Goal: Task Accomplishment & Management: Use online tool/utility

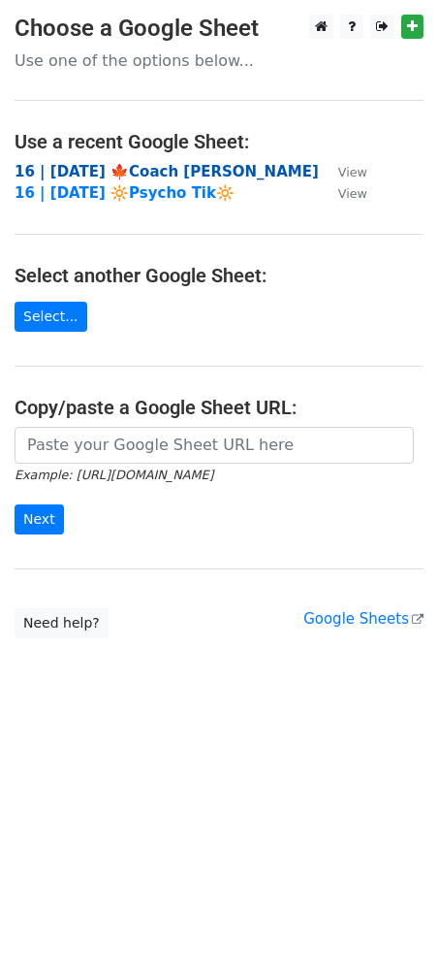
click at [171, 176] on strong "16 | [DATE] 🍁Coach [PERSON_NAME]" at bounding box center [167, 171] width 304 height 17
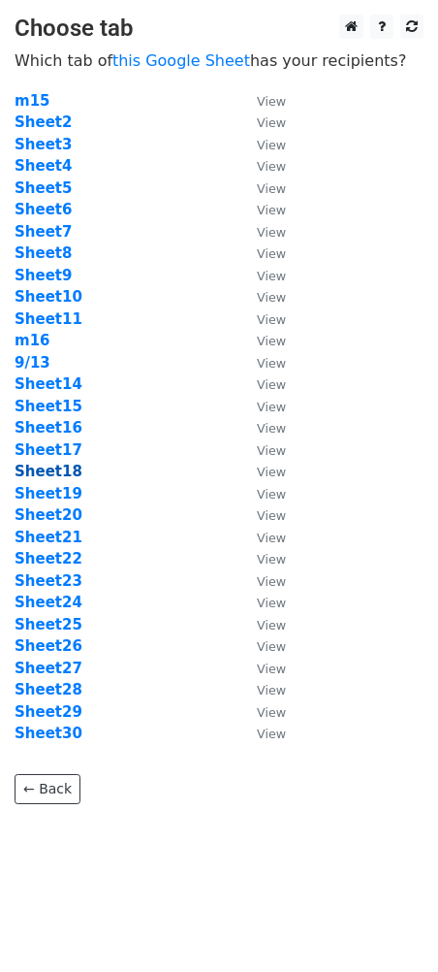
click at [61, 468] on strong "Sheet18" at bounding box center [49, 471] width 68 height 17
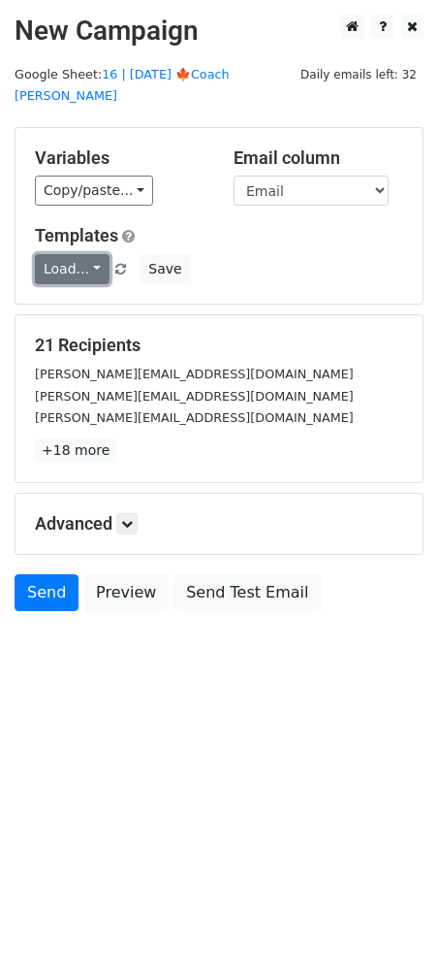
click at [79, 254] on link "Load..." at bounding box center [72, 269] width 75 height 30
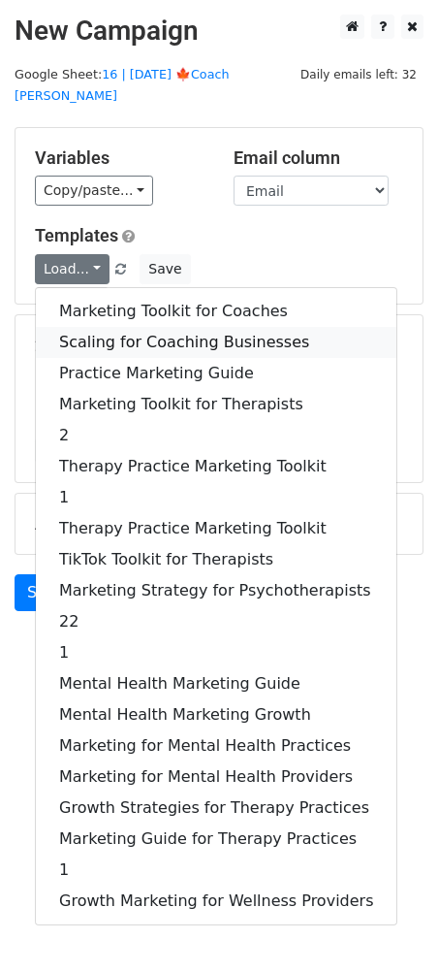
click at [88, 327] on link "Scaling for Coaching Businesses" at bounding box center [216, 342] width 361 height 31
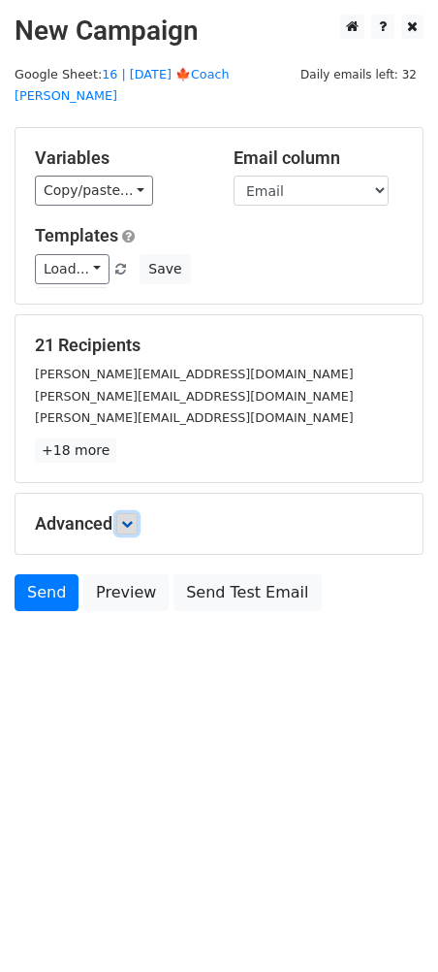
click at [133, 518] on icon at bounding box center [127, 524] width 12 height 12
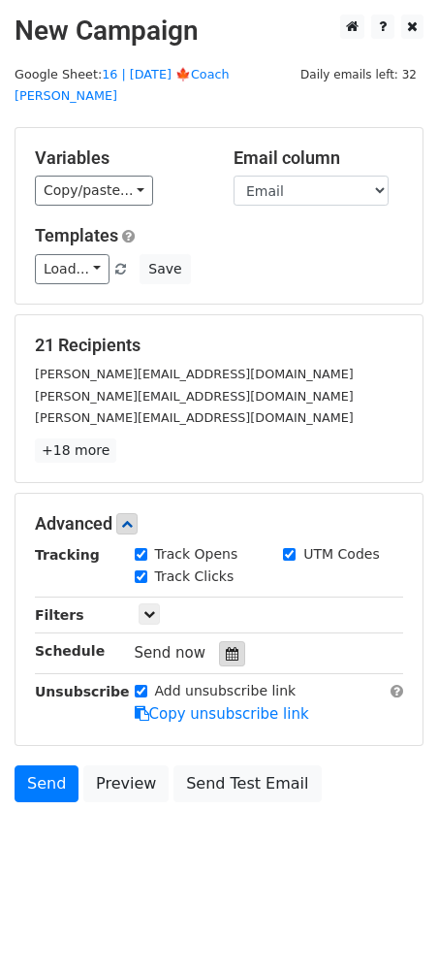
click at [223, 641] on div at bounding box center [232, 653] width 26 height 25
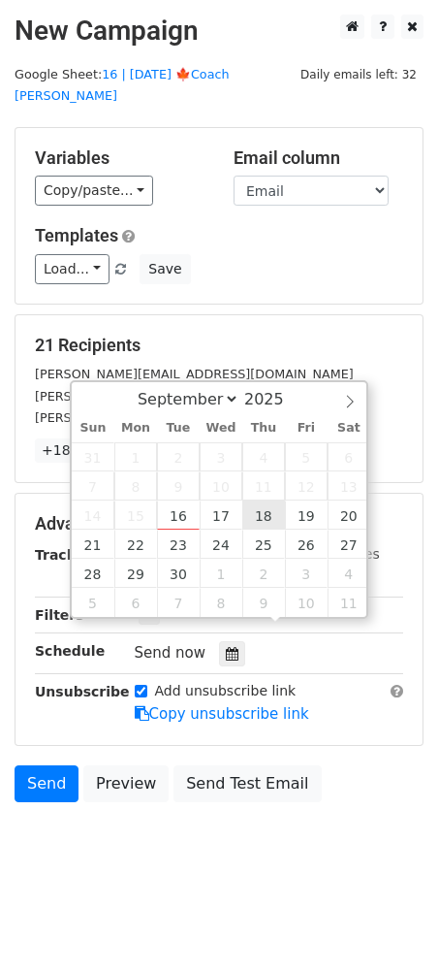
type input "2025-09-18 12:00"
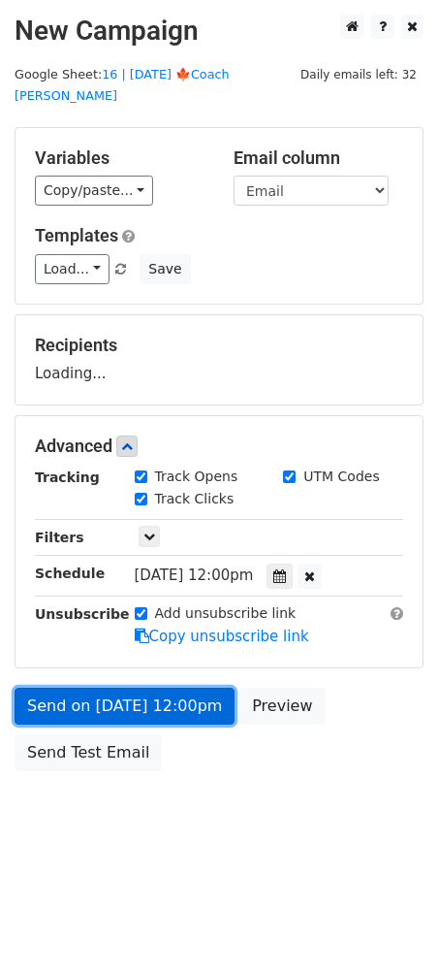
click at [184, 687] on link "Send on Sep 18 at 12:00pm" at bounding box center [125, 705] width 220 height 37
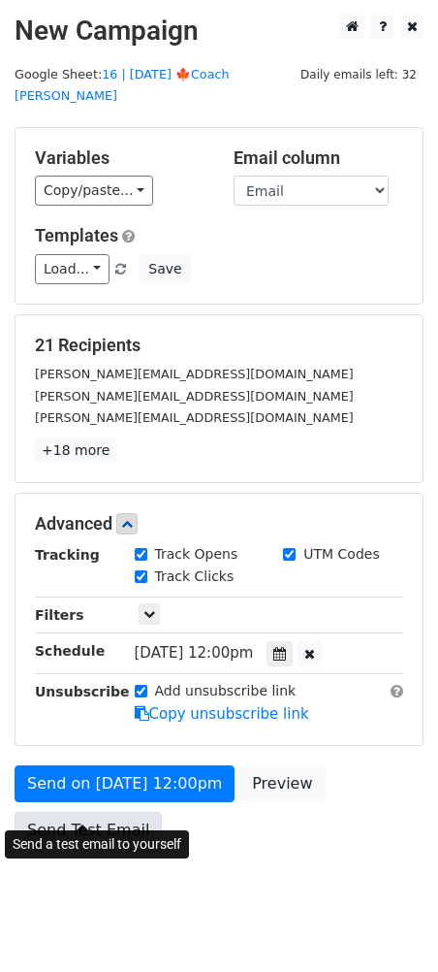
click at [101, 817] on link "Send Test Email" at bounding box center [88, 830] width 147 height 37
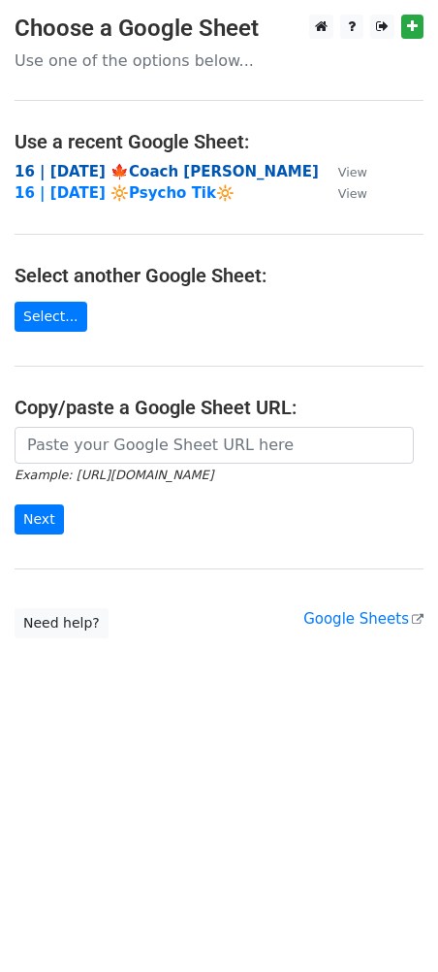
click at [159, 172] on strong "16 | SEP 13 '25 🍁Coach Tik" at bounding box center [167, 171] width 304 height 17
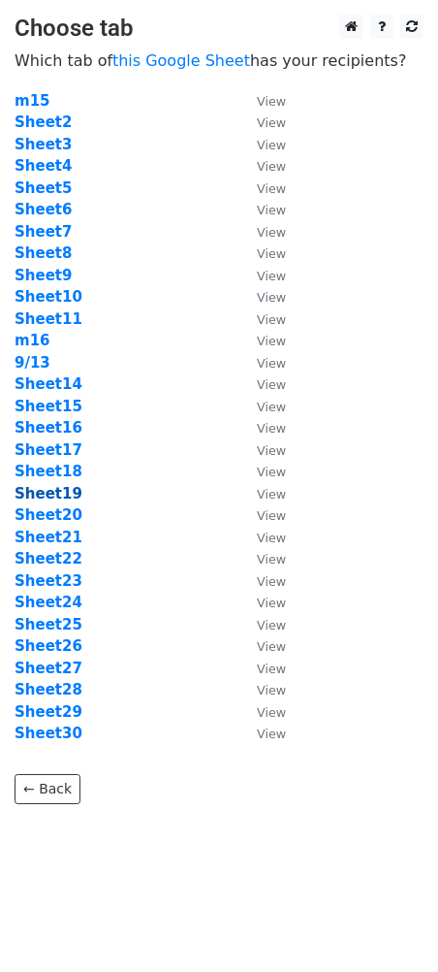
click at [61, 485] on strong "Sheet19" at bounding box center [49, 493] width 68 height 17
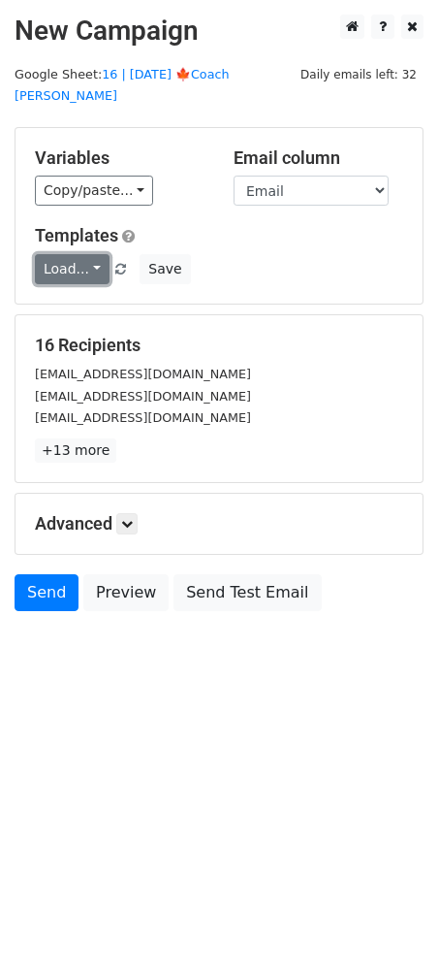
click at [72, 254] on link "Load..." at bounding box center [72, 269] width 75 height 30
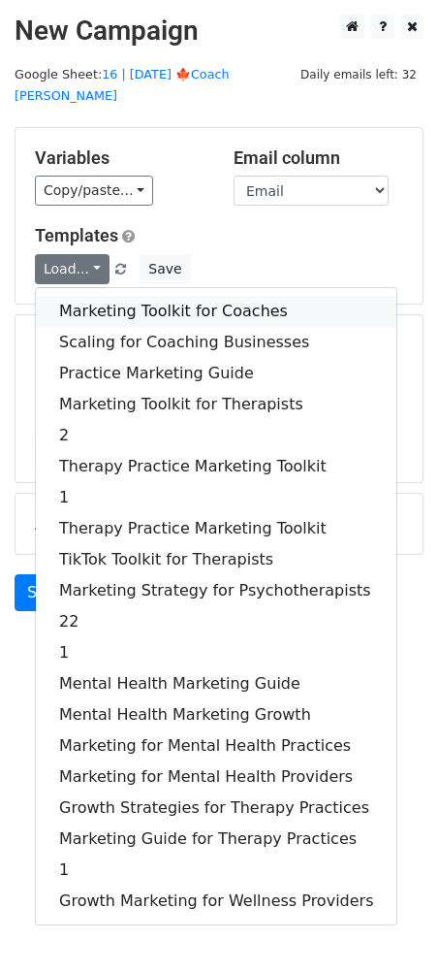
click at [110, 296] on link "Marketing Toolkit for Coaches" at bounding box center [216, 311] width 361 height 31
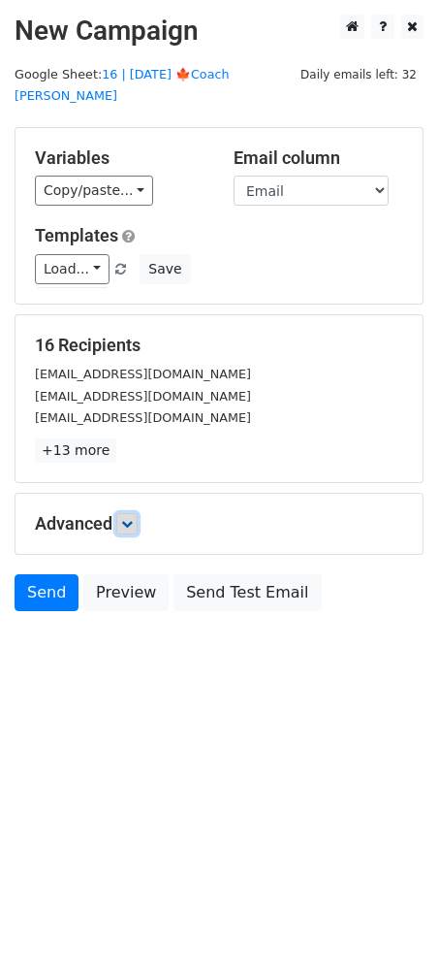
click at [131, 518] on icon at bounding box center [127, 524] width 12 height 12
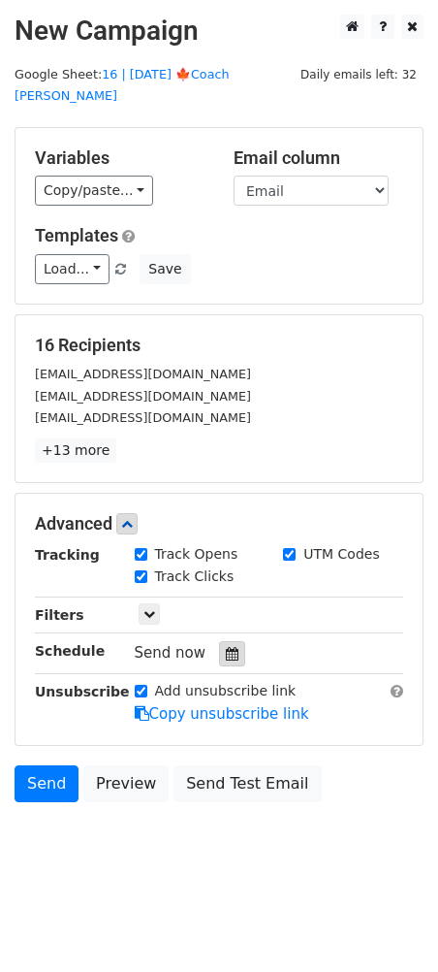
click at [219, 641] on div at bounding box center [232, 653] width 26 height 25
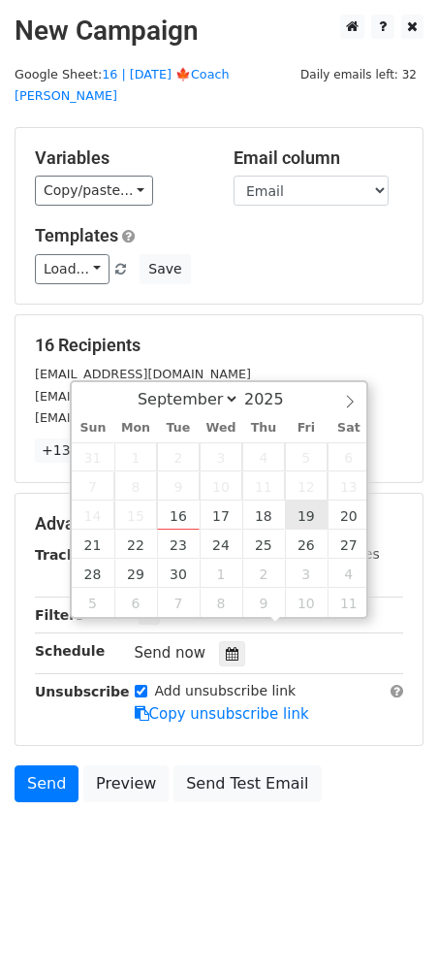
type input "[DATE] 12:00"
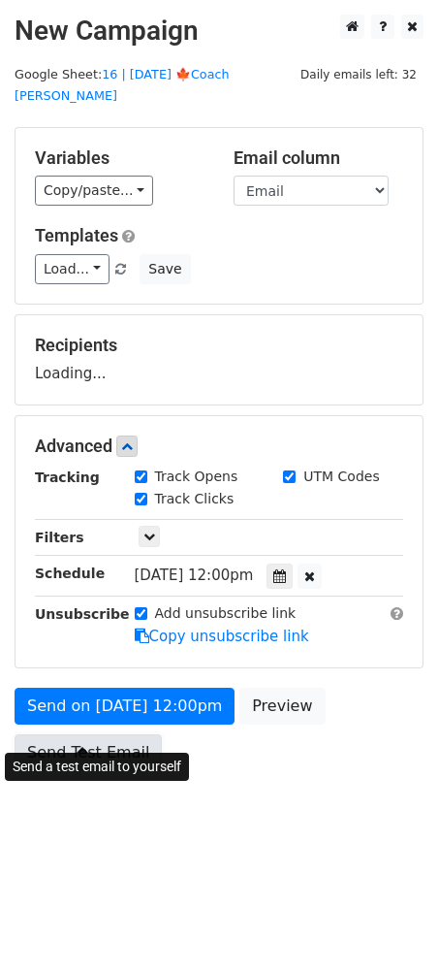
click at [125, 734] on link "Send Test Email" at bounding box center [88, 752] width 147 height 37
